Goal: Task Accomplishment & Management: Use online tool/utility

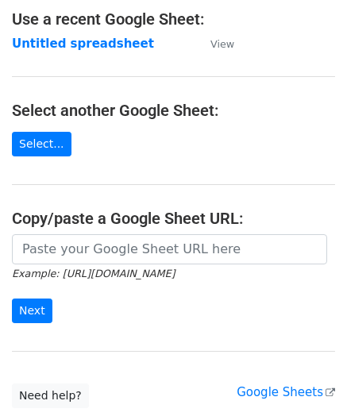
scroll to position [159, 0]
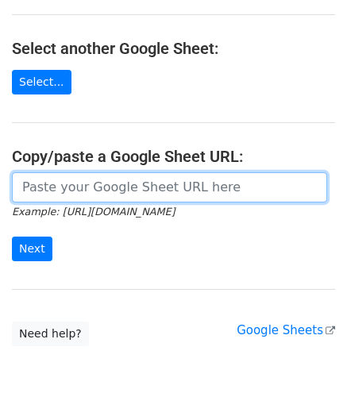
click at [58, 183] on input "url" at bounding box center [169, 187] width 315 height 30
paste input "https://docs.google.com/spreadsheets/d/12lbq5KTnBP57TfnftYsHDyBrzWbcSoYBeh-4Q_i…"
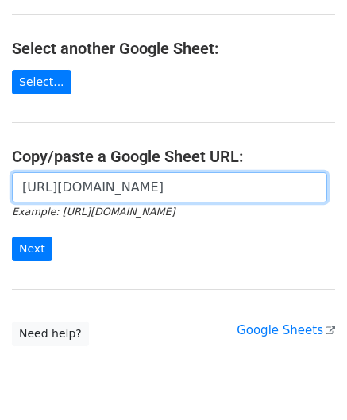
scroll to position [0, 323]
type input "https://docs.google.com/spreadsheets/d/12lbq5KTnBP57TfnftYsHDyBrzWbcSoYBeh-4Q_i…"
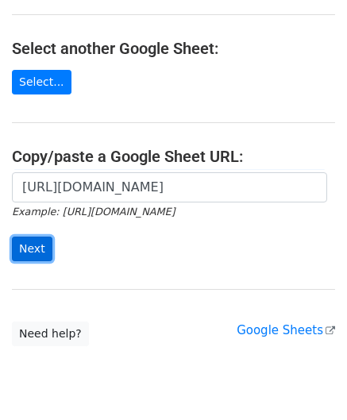
click at [40, 246] on input "Next" at bounding box center [32, 248] width 40 height 25
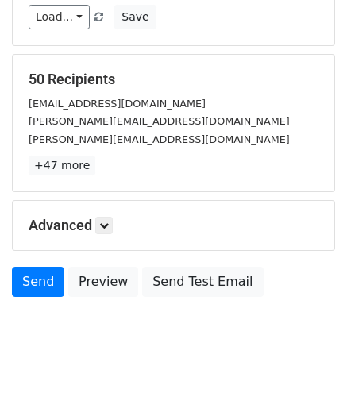
scroll to position [194, 0]
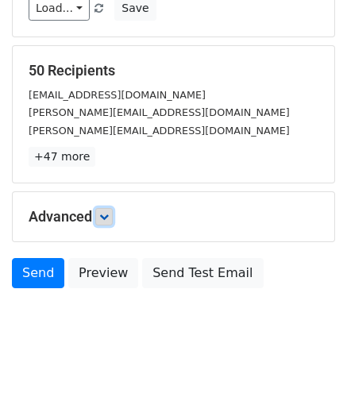
click at [109, 216] on icon at bounding box center [104, 217] width 10 height 10
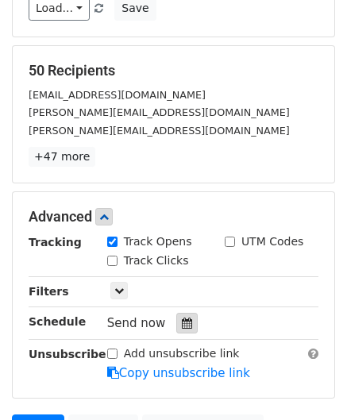
click at [182, 323] on icon at bounding box center [187, 322] width 10 height 11
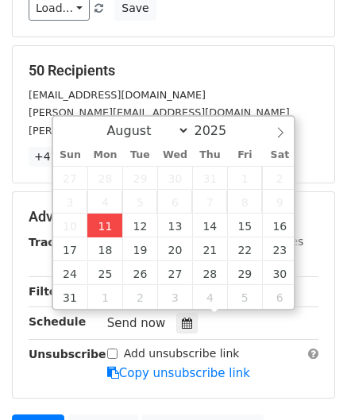
type input "[DATE] 12:00"
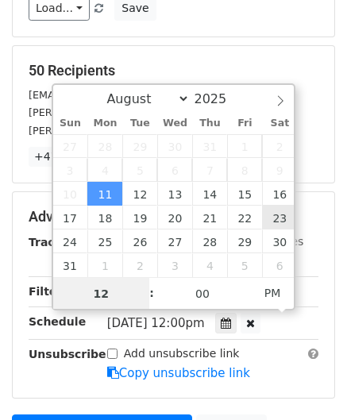
paste input "Hour"
type input "2"
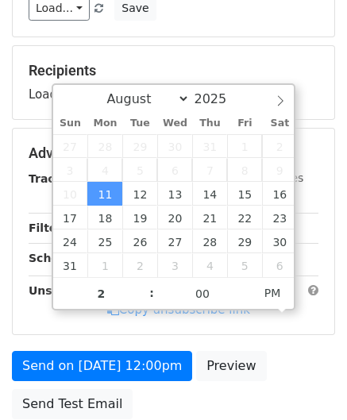
type input "[DATE] 14:00"
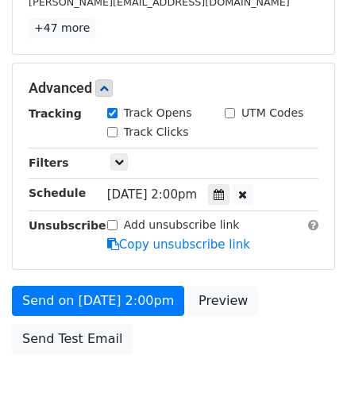
scroll to position [386, 0]
